Goal: Information Seeking & Learning: Learn about a topic

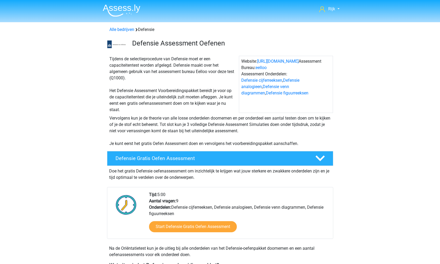
scroll to position [241, 0]
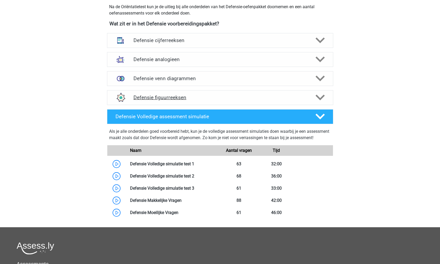
click at [204, 97] on h4 "Defensie figuurreeksen" at bounding box center [219, 97] width 173 height 6
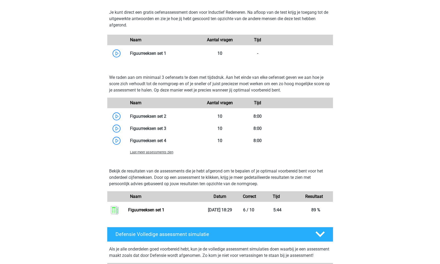
scroll to position [370, 0]
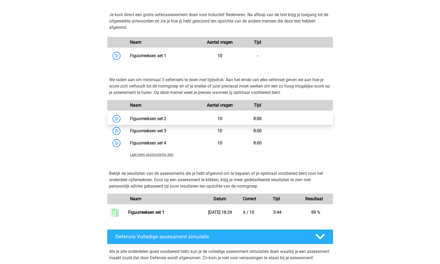
click at [166, 119] on link at bounding box center [166, 118] width 0 height 5
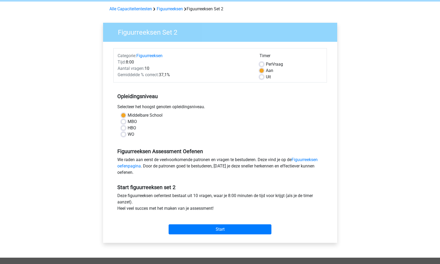
scroll to position [48, 0]
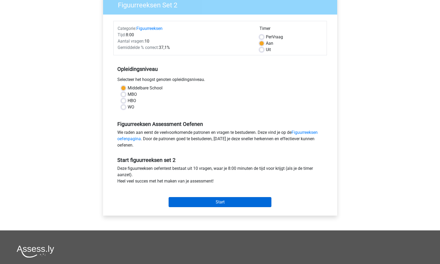
click at [204, 200] on input "Start" at bounding box center [220, 202] width 103 height 10
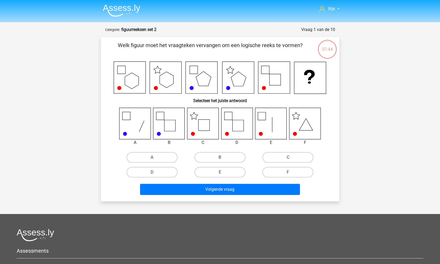
click at [196, 126] on icon at bounding box center [202, 123] width 31 height 31
click at [280, 157] on label "C" at bounding box center [287, 157] width 51 height 11
click at [288, 157] on input "C" at bounding box center [289, 158] width 3 height 3
radio input "true"
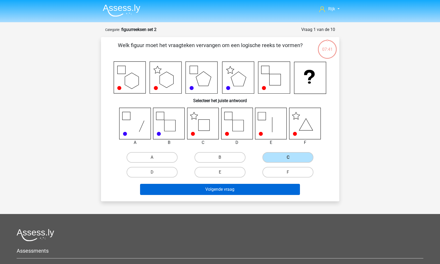
click at [223, 190] on button "Volgende vraag" at bounding box center [220, 189] width 160 height 11
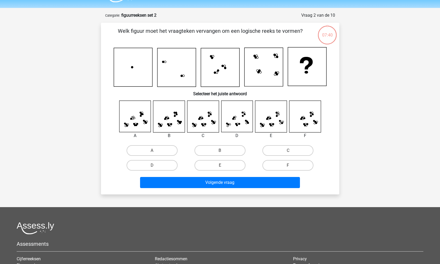
scroll to position [9, 0]
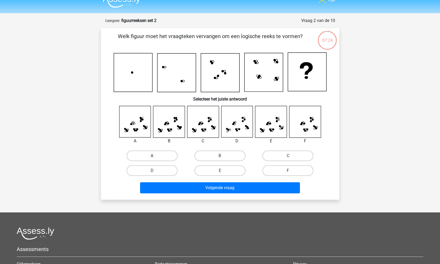
click at [142, 155] on label "A" at bounding box center [152, 155] width 51 height 11
click at [152, 156] on input "A" at bounding box center [153, 157] width 3 height 3
radio input "true"
click at [290, 157] on input "C" at bounding box center [289, 157] width 3 height 3
radio input "true"
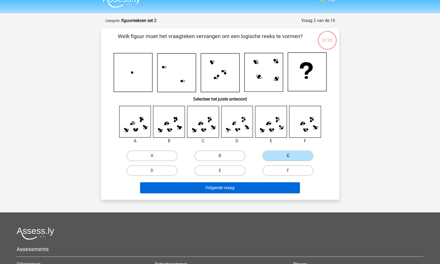
click at [249, 190] on button "Volgende vraag" at bounding box center [220, 187] width 160 height 11
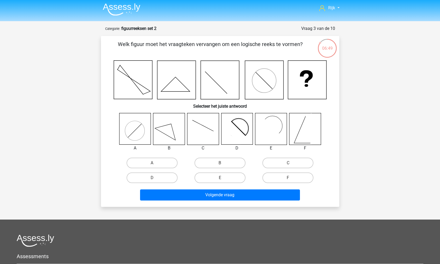
scroll to position [1, 0]
click at [222, 177] on input "E" at bounding box center [221, 178] width 3 height 3
radio input "true"
click at [166, 177] on label "D" at bounding box center [152, 177] width 51 height 11
click at [155, 177] on input "D" at bounding box center [153, 178] width 3 height 3
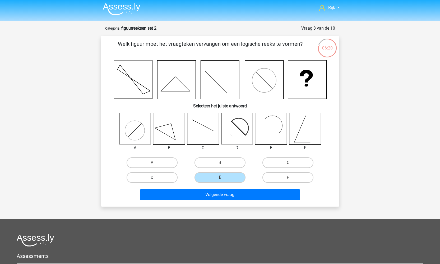
radio input "true"
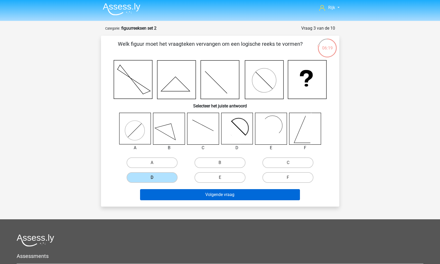
click at [176, 195] on button "Volgende vraag" at bounding box center [220, 194] width 160 height 11
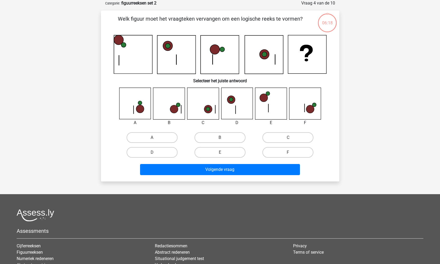
scroll to position [10, 0]
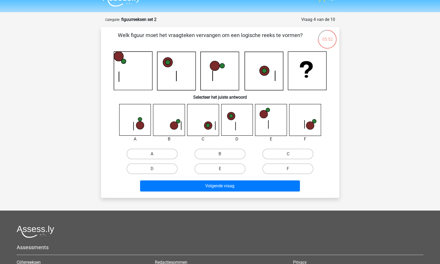
click at [143, 154] on label "A" at bounding box center [152, 153] width 51 height 11
click at [152, 154] on input "A" at bounding box center [153, 155] width 3 height 3
radio input "true"
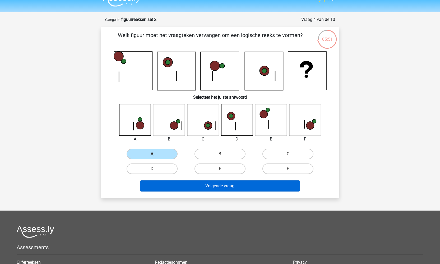
click at [223, 189] on button "Volgende vraag" at bounding box center [220, 185] width 160 height 11
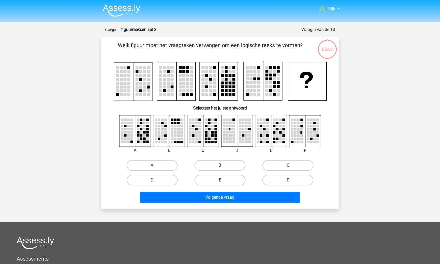
scroll to position [0, 0]
click at [234, 139] on rect at bounding box center [233, 138] width 2 height 2
click at [199, 129] on rect at bounding box center [199, 129] width 2 height 2
click at [294, 167] on label "C" at bounding box center [287, 165] width 51 height 11
click at [291, 167] on input "C" at bounding box center [289, 166] width 3 height 3
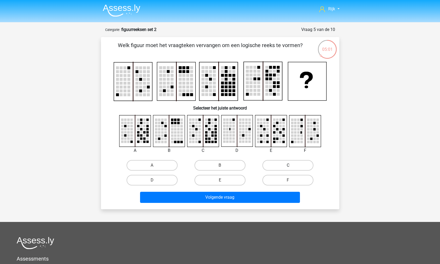
radio input "true"
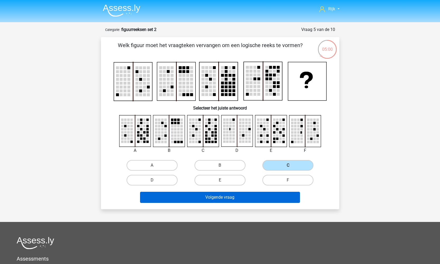
click at [246, 196] on button "Volgende vraag" at bounding box center [220, 197] width 160 height 11
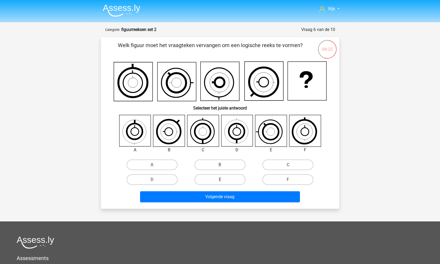
click at [228, 180] on label "E" at bounding box center [219, 179] width 51 height 11
click at [223, 180] on input "E" at bounding box center [221, 180] width 3 height 3
radio input "true"
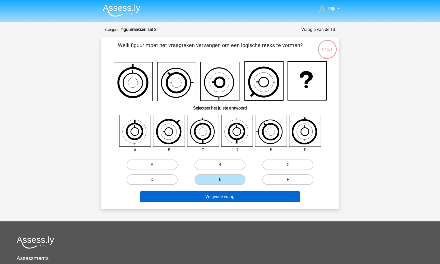
click at [216, 201] on button "Volgende vraag" at bounding box center [220, 196] width 160 height 11
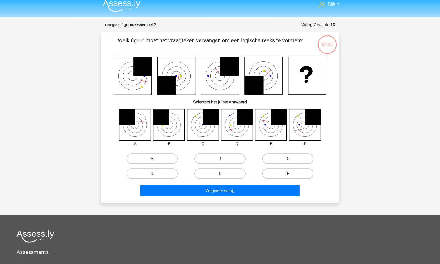
scroll to position [1, 0]
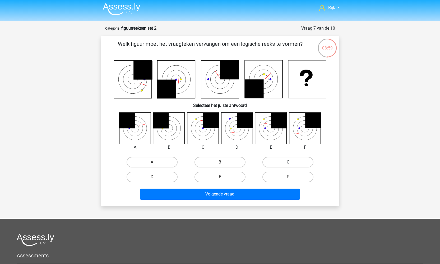
click at [296, 164] on label "C" at bounding box center [287, 162] width 51 height 11
click at [291, 164] on input "C" at bounding box center [289, 163] width 3 height 3
radio input "true"
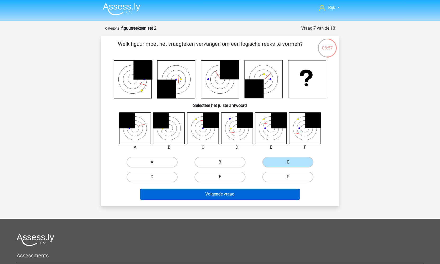
click at [210, 194] on button "Volgende vraag" at bounding box center [220, 193] width 160 height 11
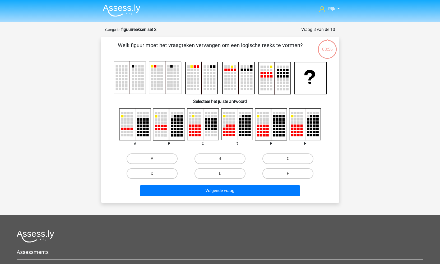
scroll to position [0, 0]
click at [225, 172] on label "E" at bounding box center [219, 173] width 51 height 11
click at [223, 173] on input "E" at bounding box center [221, 174] width 3 height 3
radio input "true"
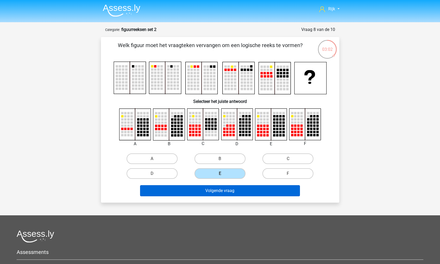
click at [234, 194] on button "Volgende vraag" at bounding box center [220, 190] width 160 height 11
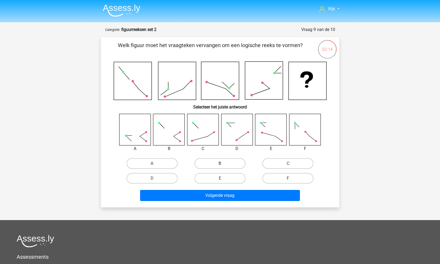
click at [231, 161] on label "B" at bounding box center [219, 163] width 51 height 11
click at [223, 163] on input "B" at bounding box center [221, 164] width 3 height 3
radio input "true"
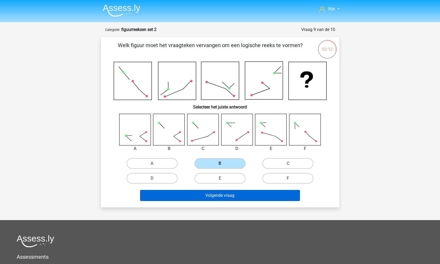
click at [225, 196] on button "Volgende vraag" at bounding box center [220, 195] width 160 height 11
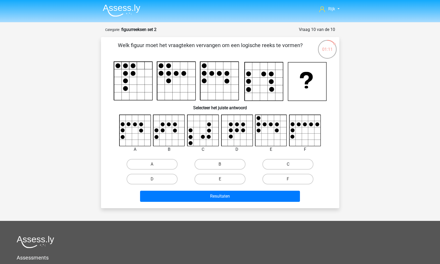
click at [298, 161] on label "C" at bounding box center [287, 164] width 51 height 11
click at [291, 164] on input "C" at bounding box center [289, 165] width 3 height 3
radio input "true"
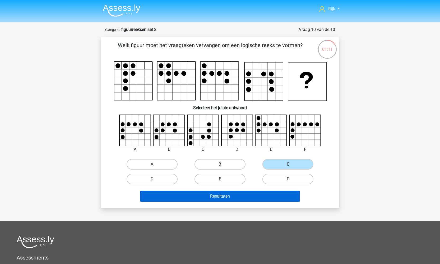
click at [246, 194] on button "Resultaten" at bounding box center [220, 195] width 160 height 11
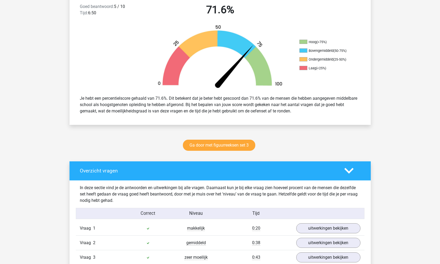
scroll to position [297, 0]
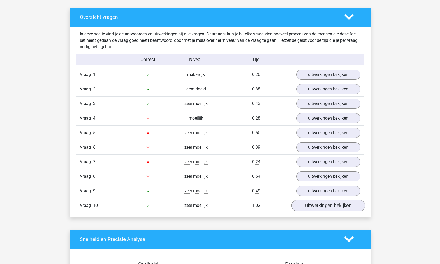
click at [328, 207] on link "uitwerkingen bekijken" at bounding box center [328, 205] width 74 height 12
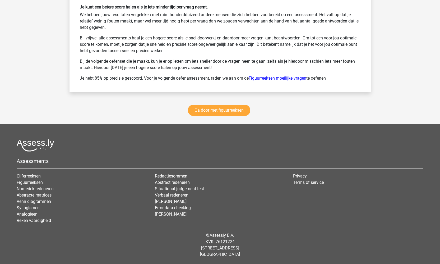
scroll to position [1047, 0]
click at [228, 111] on link "Ga door met figuurreeksen" at bounding box center [219, 110] width 62 height 11
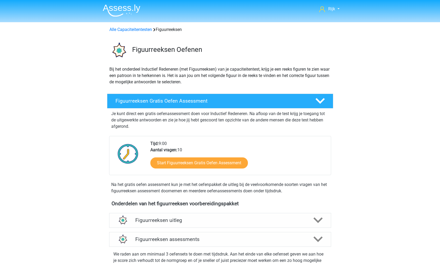
scroll to position [230, 0]
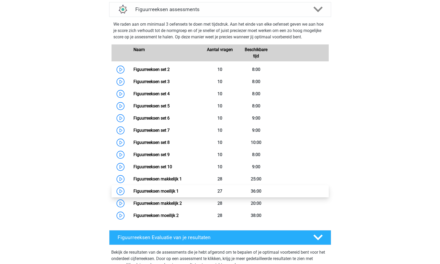
click at [133, 191] on link "Figuurreeksen moeilijk 1" at bounding box center [155, 190] width 45 height 5
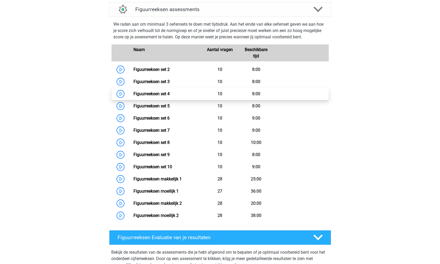
click at [133, 94] on link "Figuurreeksen set 4" at bounding box center [151, 93] width 36 height 5
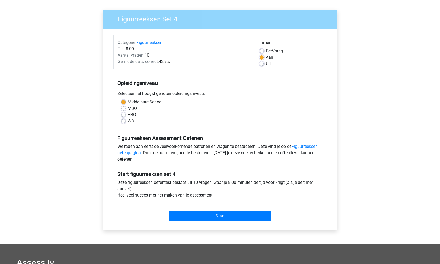
scroll to position [39, 0]
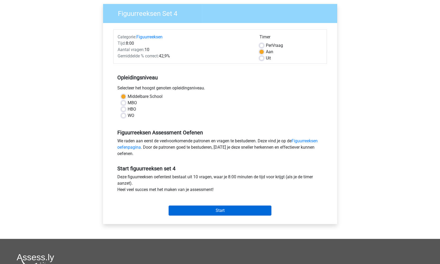
click at [187, 209] on input "Start" at bounding box center [220, 210] width 103 height 10
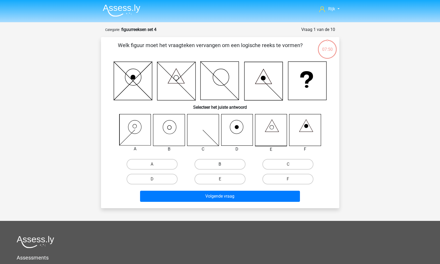
click at [223, 164] on label "B" at bounding box center [219, 164] width 51 height 11
click at [223, 164] on input "B" at bounding box center [221, 165] width 3 height 3
radio input "true"
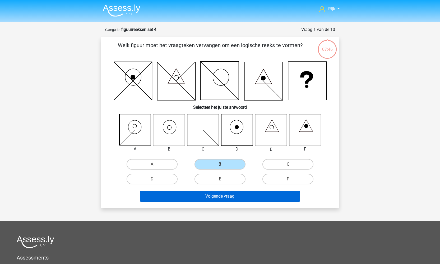
click at [234, 200] on button "Volgende vraag" at bounding box center [220, 195] width 160 height 11
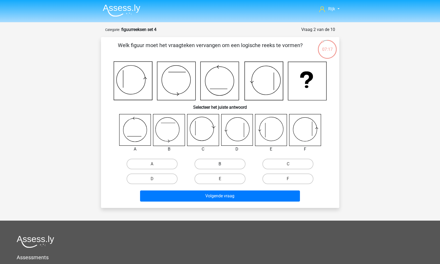
click at [231, 166] on label "B" at bounding box center [219, 164] width 51 height 11
click at [223, 166] on input "B" at bounding box center [221, 165] width 3 height 3
radio input "true"
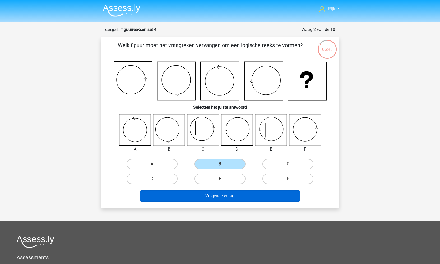
click at [208, 192] on button "Volgende vraag" at bounding box center [220, 195] width 160 height 11
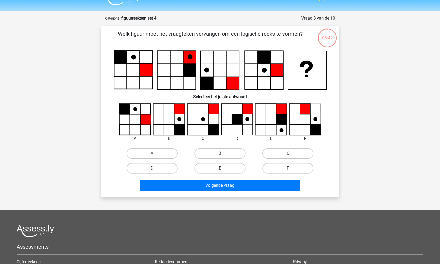
scroll to position [4, 0]
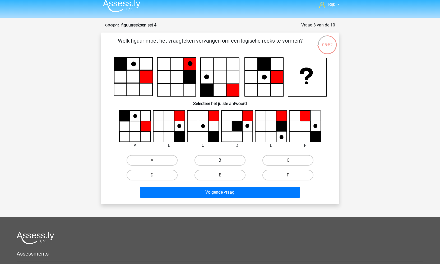
click at [215, 160] on label "B" at bounding box center [219, 160] width 51 height 11
click at [220, 160] on input "B" at bounding box center [221, 161] width 3 height 3
radio input "true"
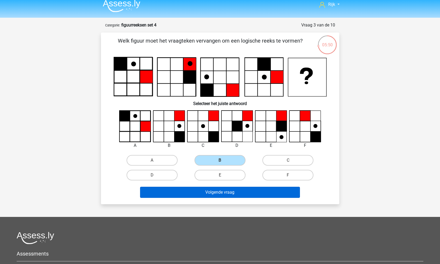
click at [206, 189] on button "Volgende vraag" at bounding box center [220, 192] width 160 height 11
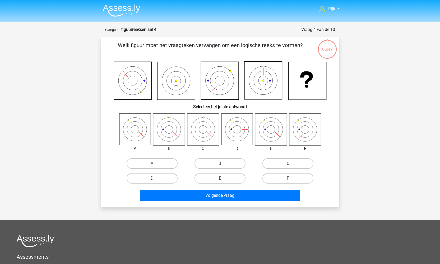
scroll to position [0, 0]
click at [227, 159] on label "B" at bounding box center [219, 163] width 51 height 11
click at [223, 163] on input "B" at bounding box center [221, 164] width 3 height 3
radio input "true"
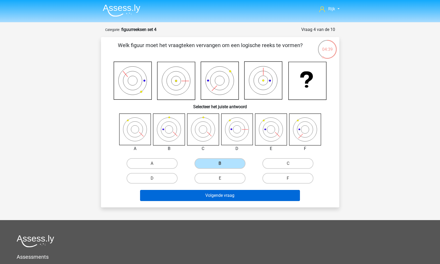
click at [208, 197] on button "Volgende vraag" at bounding box center [220, 195] width 160 height 11
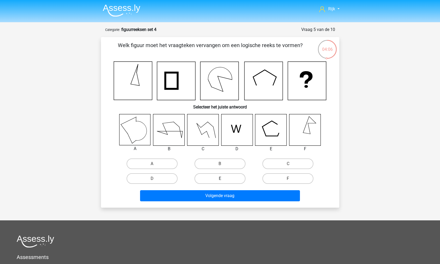
click at [214, 179] on label "E" at bounding box center [219, 178] width 51 height 11
click at [220, 179] on input "E" at bounding box center [221, 179] width 3 height 3
radio input "true"
click at [157, 162] on label "A" at bounding box center [152, 163] width 51 height 11
click at [155, 164] on input "A" at bounding box center [153, 165] width 3 height 3
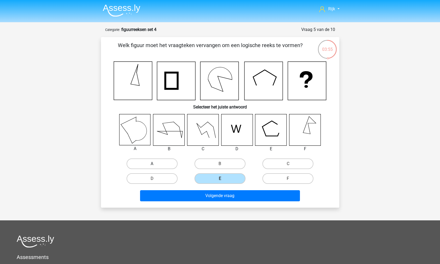
radio input "true"
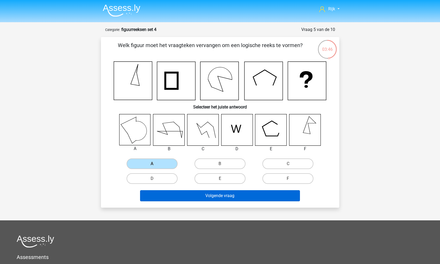
click at [243, 197] on button "Volgende vraag" at bounding box center [220, 195] width 160 height 11
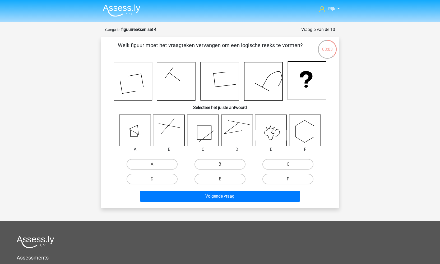
click at [281, 178] on label "F" at bounding box center [287, 179] width 51 height 11
click at [288, 179] on input "F" at bounding box center [289, 180] width 3 height 3
radio input "true"
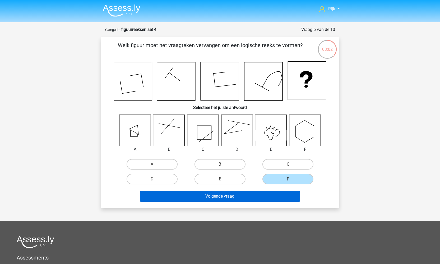
click at [270, 200] on button "Volgende vraag" at bounding box center [220, 195] width 160 height 11
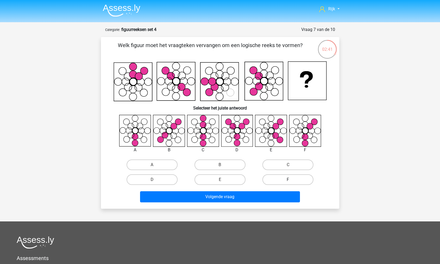
click at [283, 182] on label "F" at bounding box center [287, 179] width 51 height 11
click at [288, 182] on input "F" at bounding box center [289, 180] width 3 height 3
radio input "true"
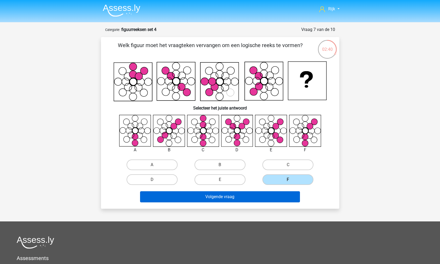
click at [274, 193] on button "Volgende vraag" at bounding box center [220, 196] width 160 height 11
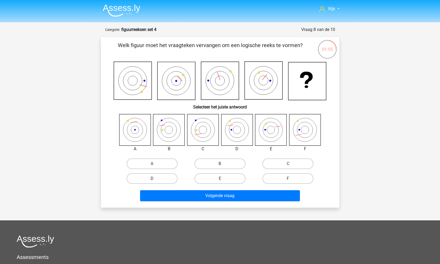
click at [159, 178] on label "D" at bounding box center [152, 178] width 51 height 11
click at [155, 178] on input "D" at bounding box center [153, 179] width 3 height 3
radio input "true"
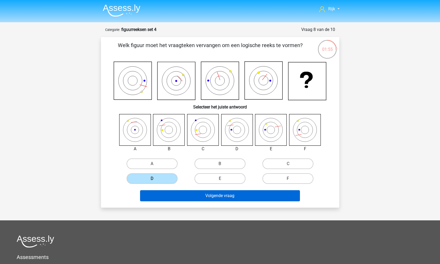
click at [170, 201] on button "Volgende vraag" at bounding box center [220, 195] width 160 height 11
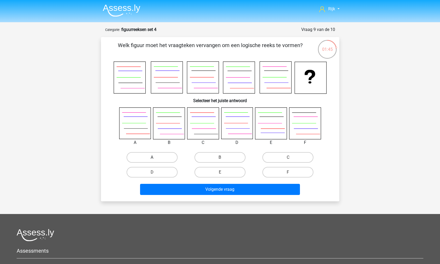
click at [148, 156] on label "A" at bounding box center [152, 157] width 51 height 11
click at [152, 157] on input "A" at bounding box center [153, 158] width 3 height 3
radio input "true"
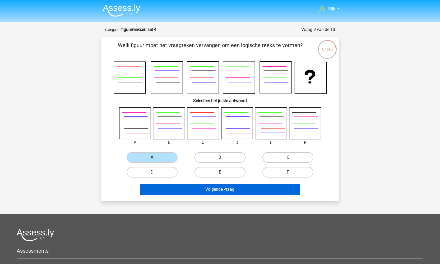
click at [194, 194] on button "Volgende vraag" at bounding box center [220, 189] width 160 height 11
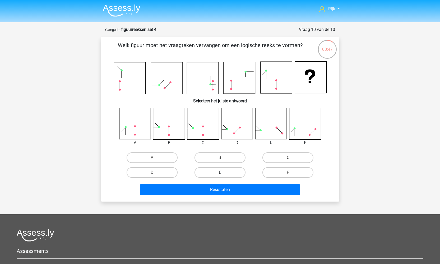
click at [221, 169] on label "E" at bounding box center [219, 172] width 51 height 11
click at [221, 172] on input "E" at bounding box center [221, 173] width 3 height 3
radio input "true"
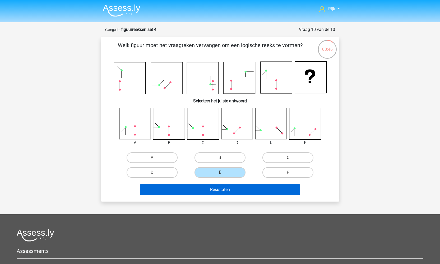
click at [217, 190] on button "Resultaten" at bounding box center [220, 189] width 160 height 11
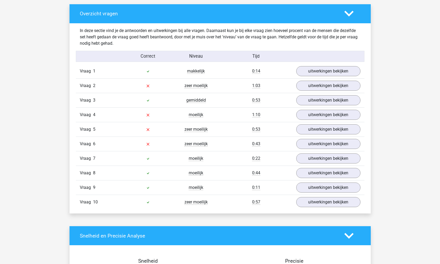
scroll to position [301, 0]
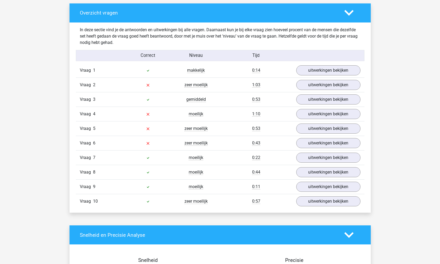
click at [328, 208] on div "Vraag 10 zeer moeilijk 0:57 uitwerkingen bekijken" at bounding box center [220, 201] width 288 height 15
click at [328, 202] on link "uitwerkingen bekijken" at bounding box center [328, 201] width 74 height 12
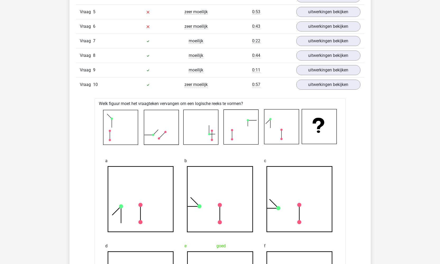
scroll to position [372, 0]
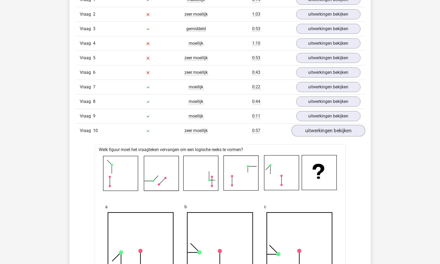
click at [324, 130] on link "uitwerkingen bekijken" at bounding box center [328, 131] width 74 height 12
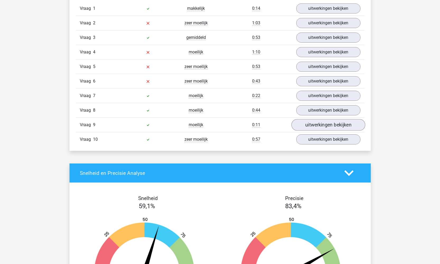
scroll to position [363, 0]
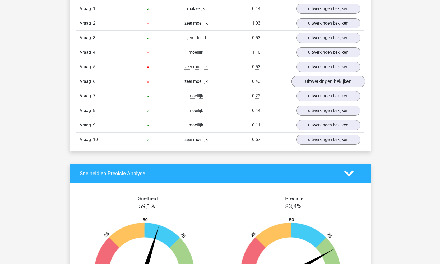
click at [314, 79] on link "uitwerkingen bekijken" at bounding box center [328, 82] width 74 height 12
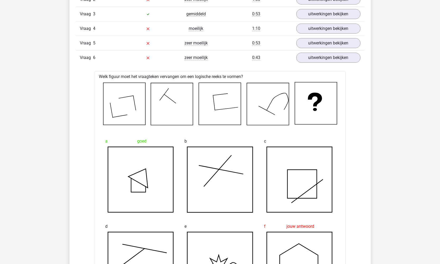
scroll to position [378, 0]
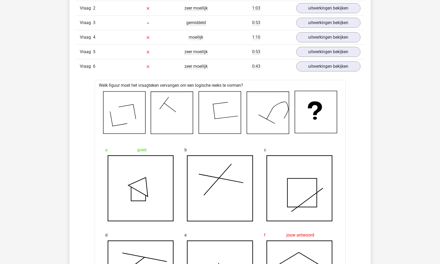
click at [315, 72] on div "Vraag 6 zeer moeilijk 0:43 uitwerkingen bekijken" at bounding box center [220, 66] width 288 height 15
click at [321, 67] on link "uitwerkingen bekijken" at bounding box center [328, 66] width 74 height 12
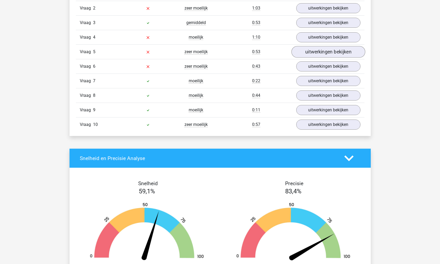
click at [326, 51] on link "uitwerkingen bekijken" at bounding box center [328, 52] width 74 height 12
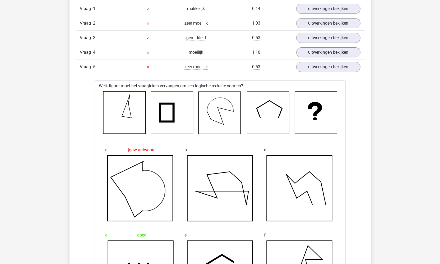
scroll to position [358, 0]
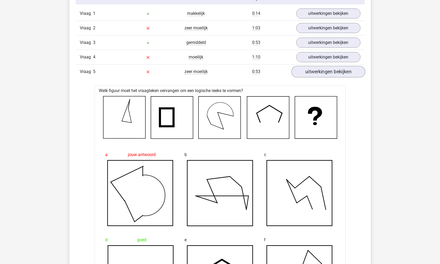
click at [311, 73] on link "uitwerkingen bekijken" at bounding box center [328, 72] width 74 height 12
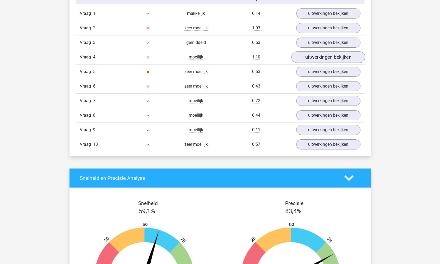
click at [323, 54] on link "uitwerkingen bekijken" at bounding box center [328, 57] width 74 height 12
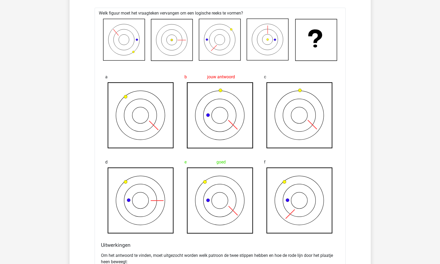
scroll to position [422, 0]
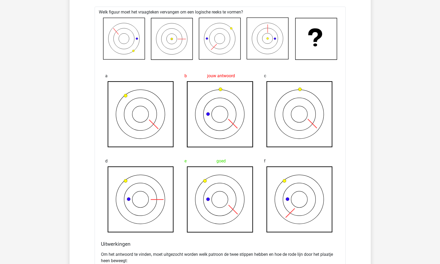
click at [210, 41] on icon at bounding box center [219, 38] width 41 height 41
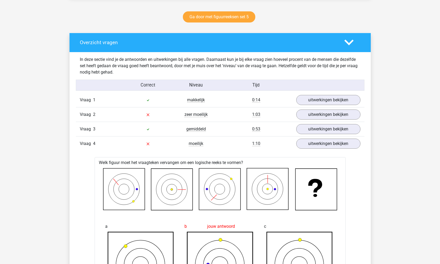
scroll to position [308, 0]
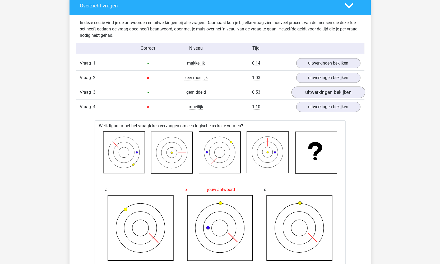
click at [326, 91] on link "uitwerkingen bekijken" at bounding box center [328, 92] width 74 height 12
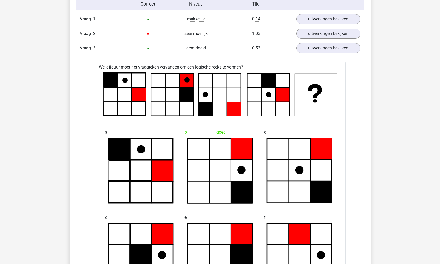
scroll to position [354, 0]
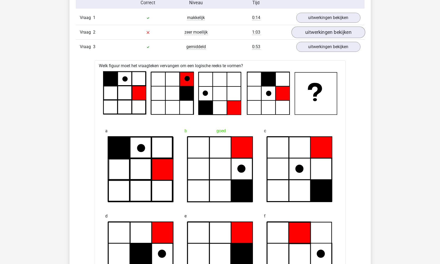
click at [338, 28] on link "uitwerkingen bekijken" at bounding box center [328, 32] width 74 height 12
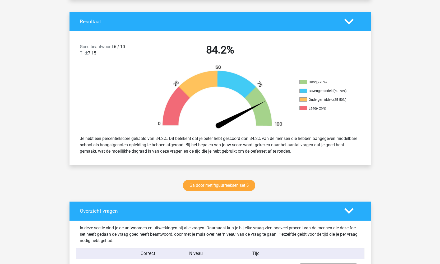
scroll to position [103, 0]
